Goal: Information Seeking & Learning: Find specific page/section

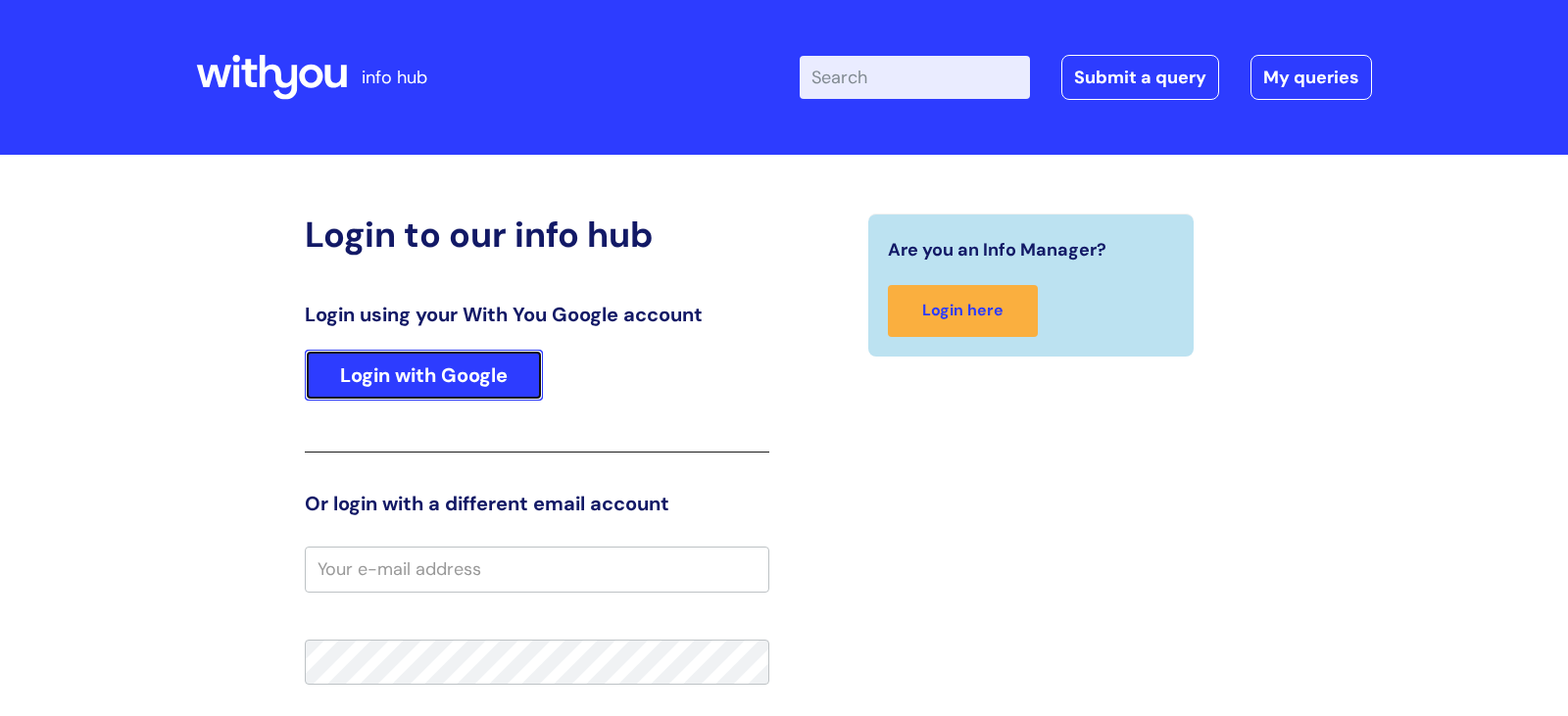
click at [482, 374] on link "Login with Google" at bounding box center [423, 376] width 238 height 51
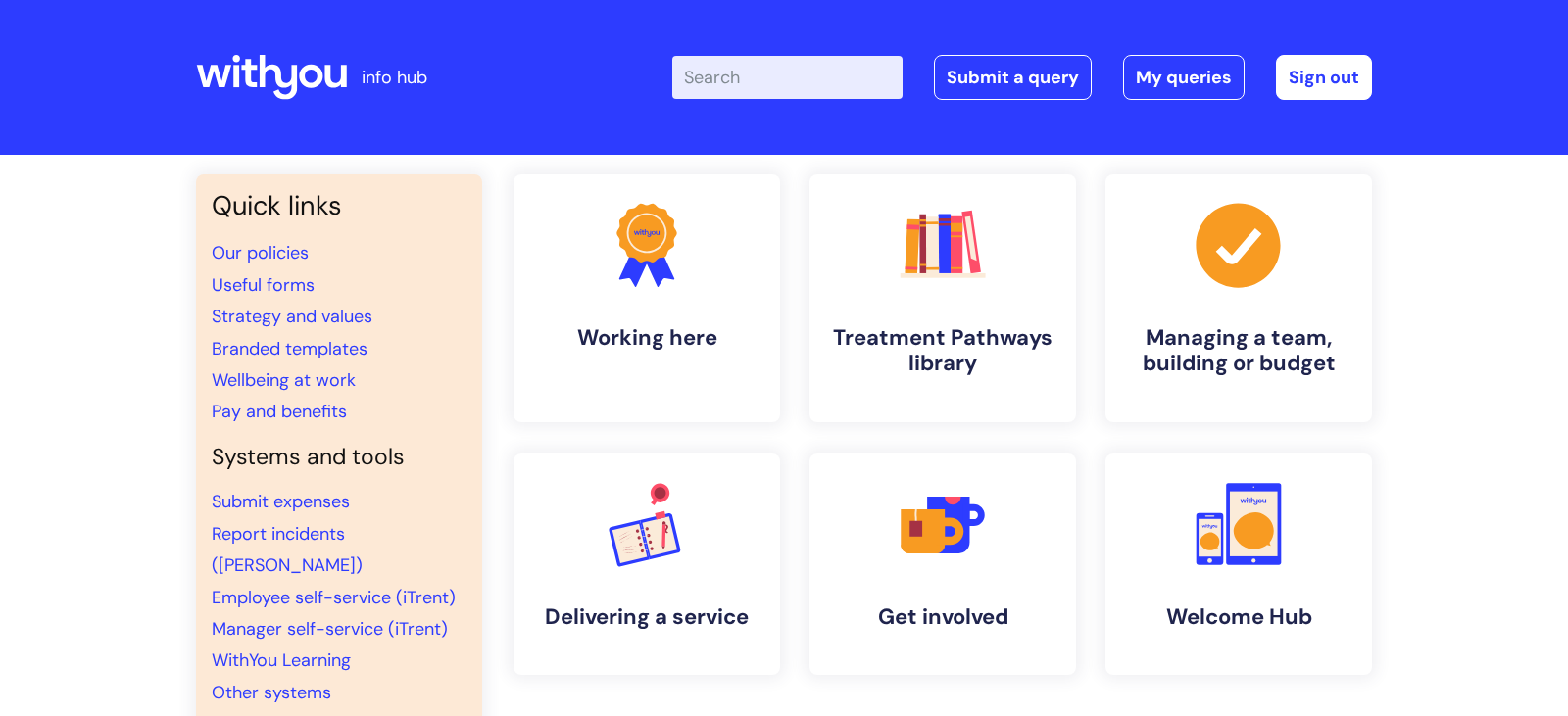
click at [756, 70] on input "Enter your search term here..." at bounding box center [786, 78] width 230 height 43
